Goal: Find contact information: Find contact information

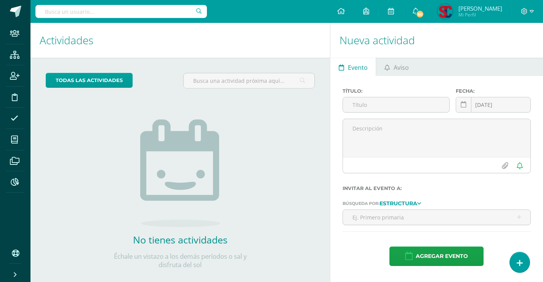
click at [179, 11] on input "text" at bounding box center [120, 11] width 171 height 13
click at [154, 11] on input "text" at bounding box center [120, 11] width 171 height 13
paste input "jennifer.mendoza@agexport.org.gt"
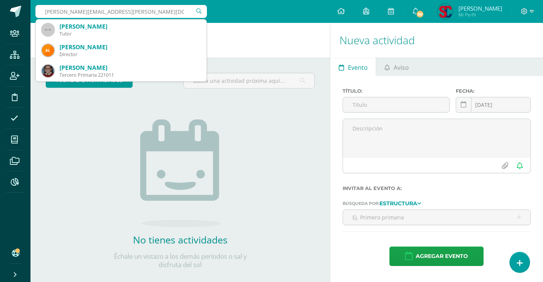
type input "jennifer.mendoza@agexport.org.gt"
drag, startPoint x: 165, startPoint y: 10, endPoint x: 34, endPoint y: 14, distance: 131.5
click at [34, 14] on div "jennifer.mendoza@agexport.org.gt jennifer.mendoza@agexport.org.gt Jennifer Lize…" at bounding box center [286, 11] width 512 height 23
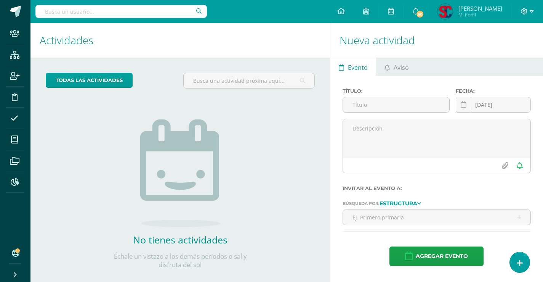
click at [170, 15] on input "text" at bounding box center [120, 11] width 171 height 13
paste input "[PERSON_NAME]"
type input "[PERSON_NAME]"
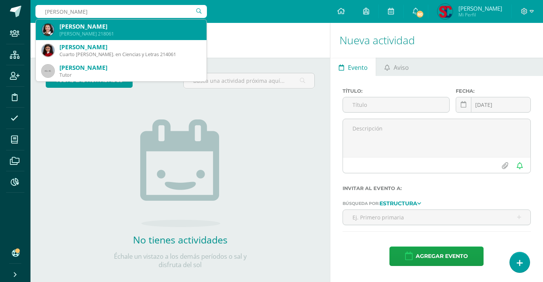
click at [107, 26] on div "[PERSON_NAME]" at bounding box center [129, 26] width 141 height 8
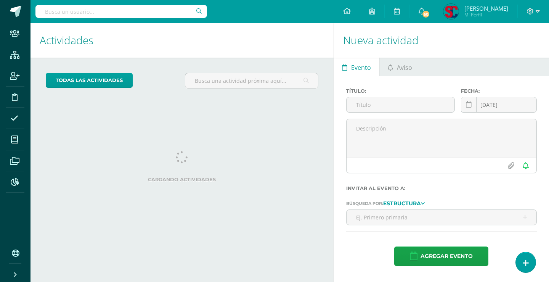
click at [147, 10] on input "text" at bounding box center [120, 11] width 171 height 13
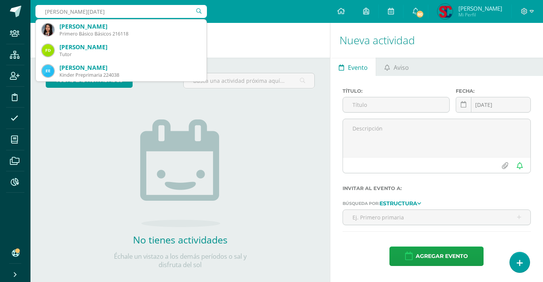
type input "emma lucia reyes"
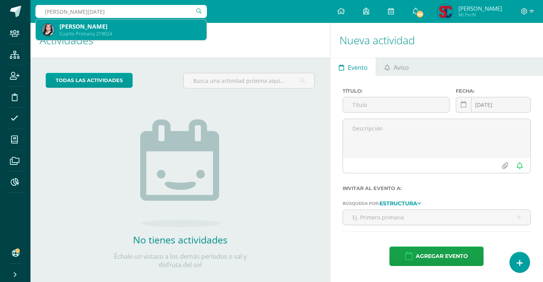
click at [124, 27] on div "Emma Lucía Reyes Martínez" at bounding box center [129, 26] width 141 height 8
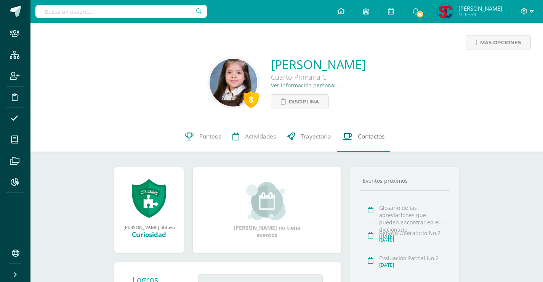
click at [368, 134] on span "Contactos" at bounding box center [371, 136] width 27 height 8
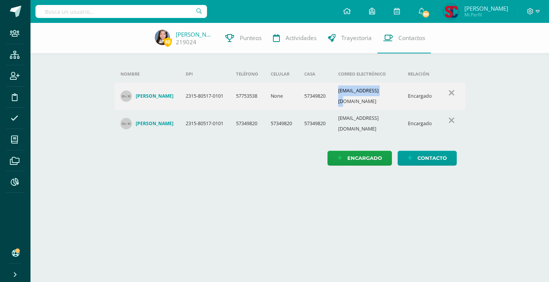
drag, startPoint x: 389, startPoint y: 96, endPoint x: 342, endPoint y: 99, distance: 47.0
click at [342, 99] on td "[EMAIL_ADDRESS][DOMAIN_NAME]" at bounding box center [367, 95] width 70 height 27
copy td "[EMAIL_ADDRESS][DOMAIN_NAME]"
